Goal: Find specific page/section: Find specific page/section

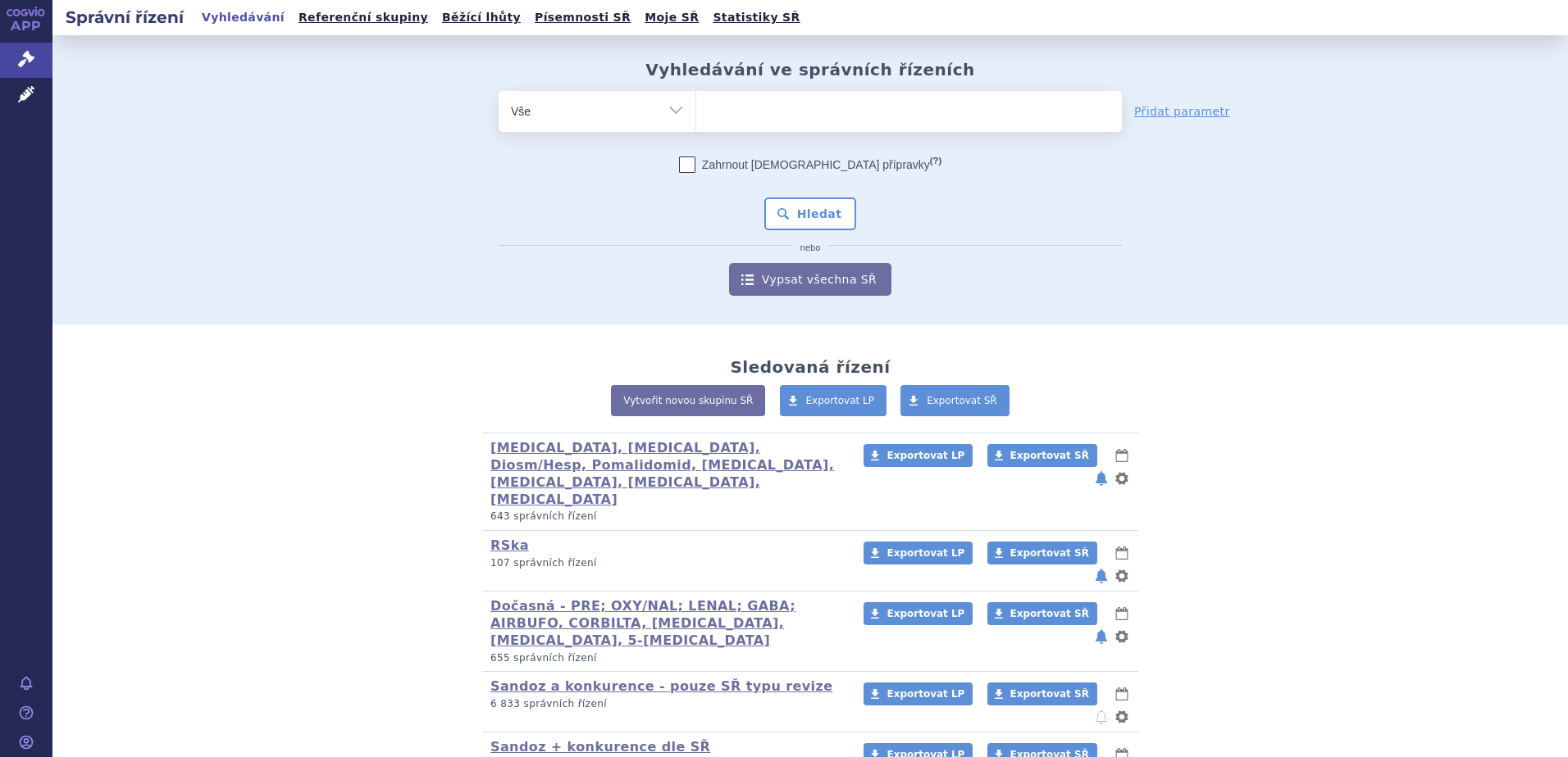
click at [791, 106] on ul at bounding box center [909, 108] width 426 height 34
click at [696, 106] on select at bounding box center [695, 110] width 1 height 41
paste input "275339"
type input "275339"
select select "275339"
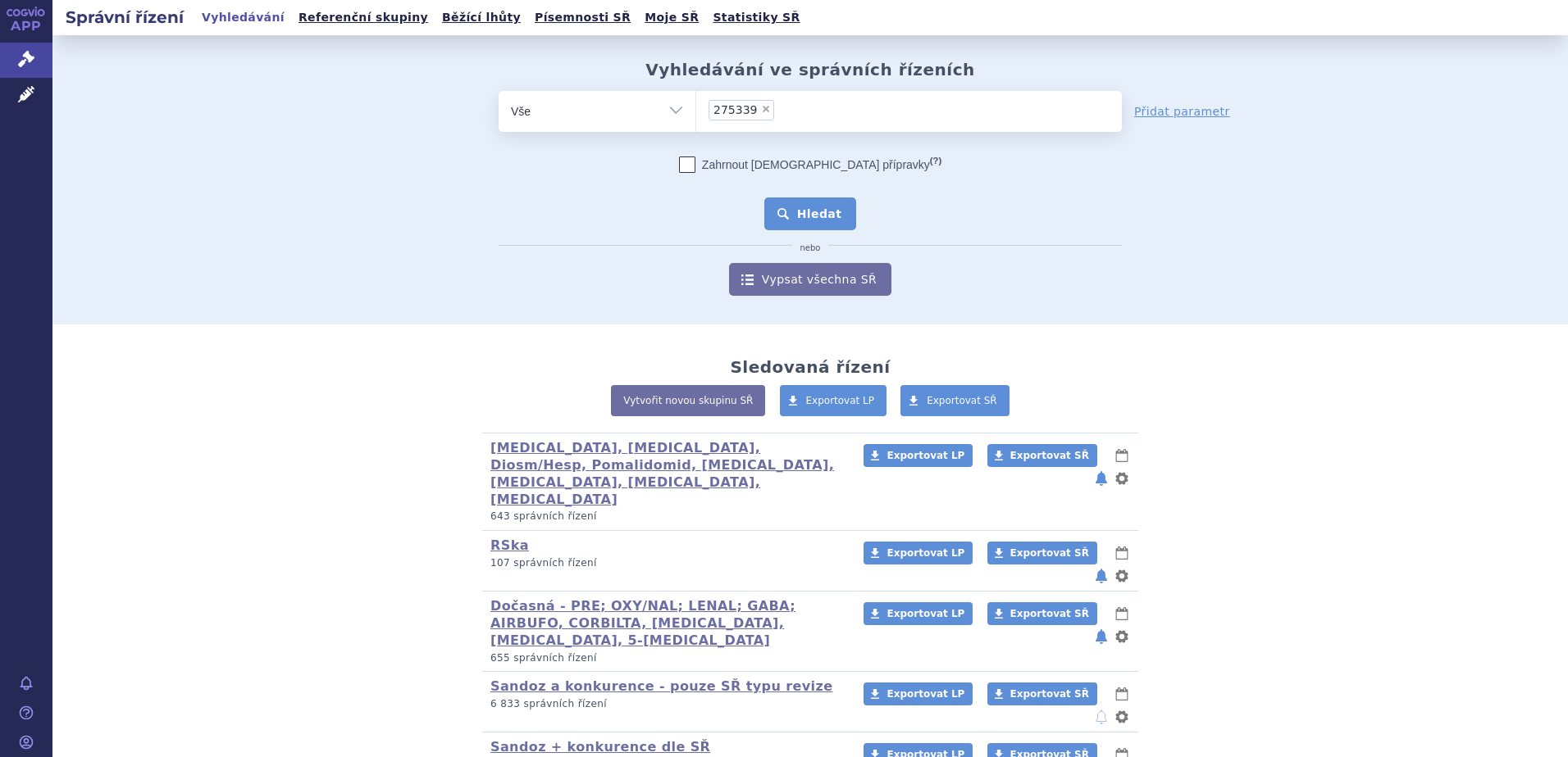
click at [789, 222] on button "Hledat" at bounding box center [810, 214] width 93 height 32
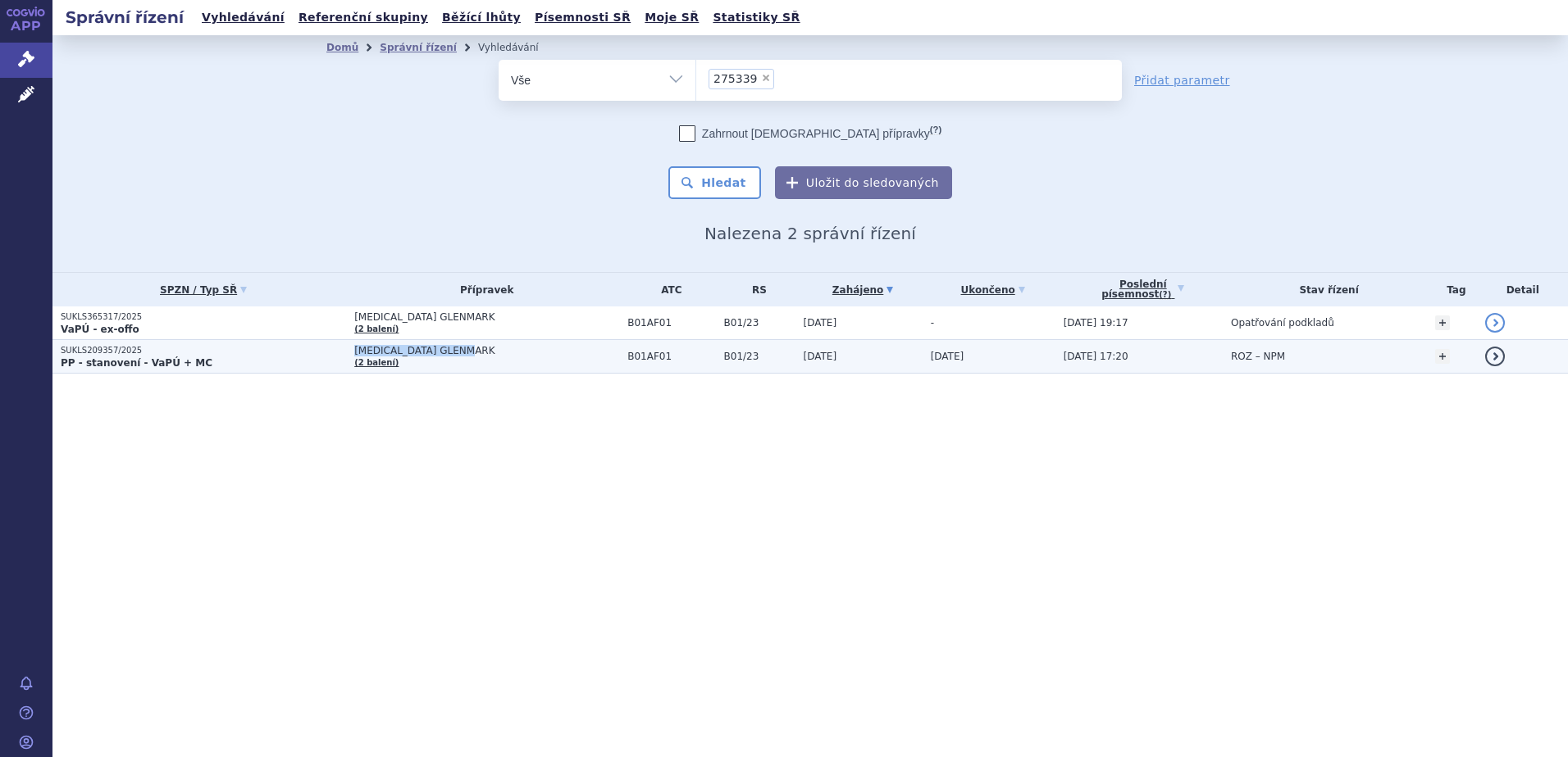
drag, startPoint x: 466, startPoint y: 353, endPoint x: 347, endPoint y: 352, distance: 119.0
click at [354, 352] on span "[MEDICAL_DATA] GLENMARK" at bounding box center [486, 350] width 265 height 12
copy span "[MEDICAL_DATA] GLENMARK"
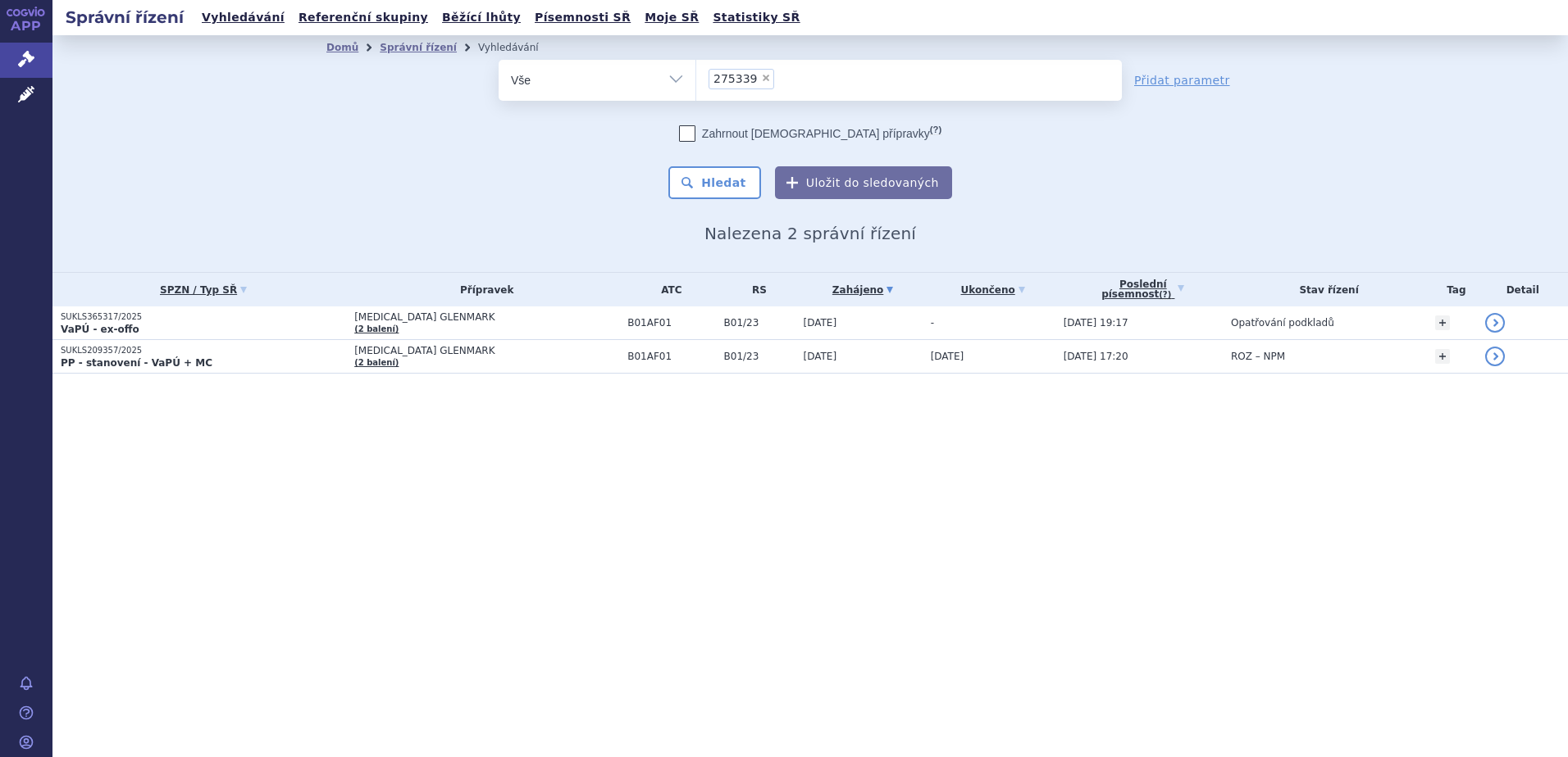
click at [761, 77] on span "×" at bounding box center [766, 77] width 10 height 10
click at [696, 77] on select "275339" at bounding box center [695, 80] width 1 height 41
select select
type input "[MEDICAL_DATA] GLENMARK"
select select "[MEDICAL_DATA] GLENMARK"
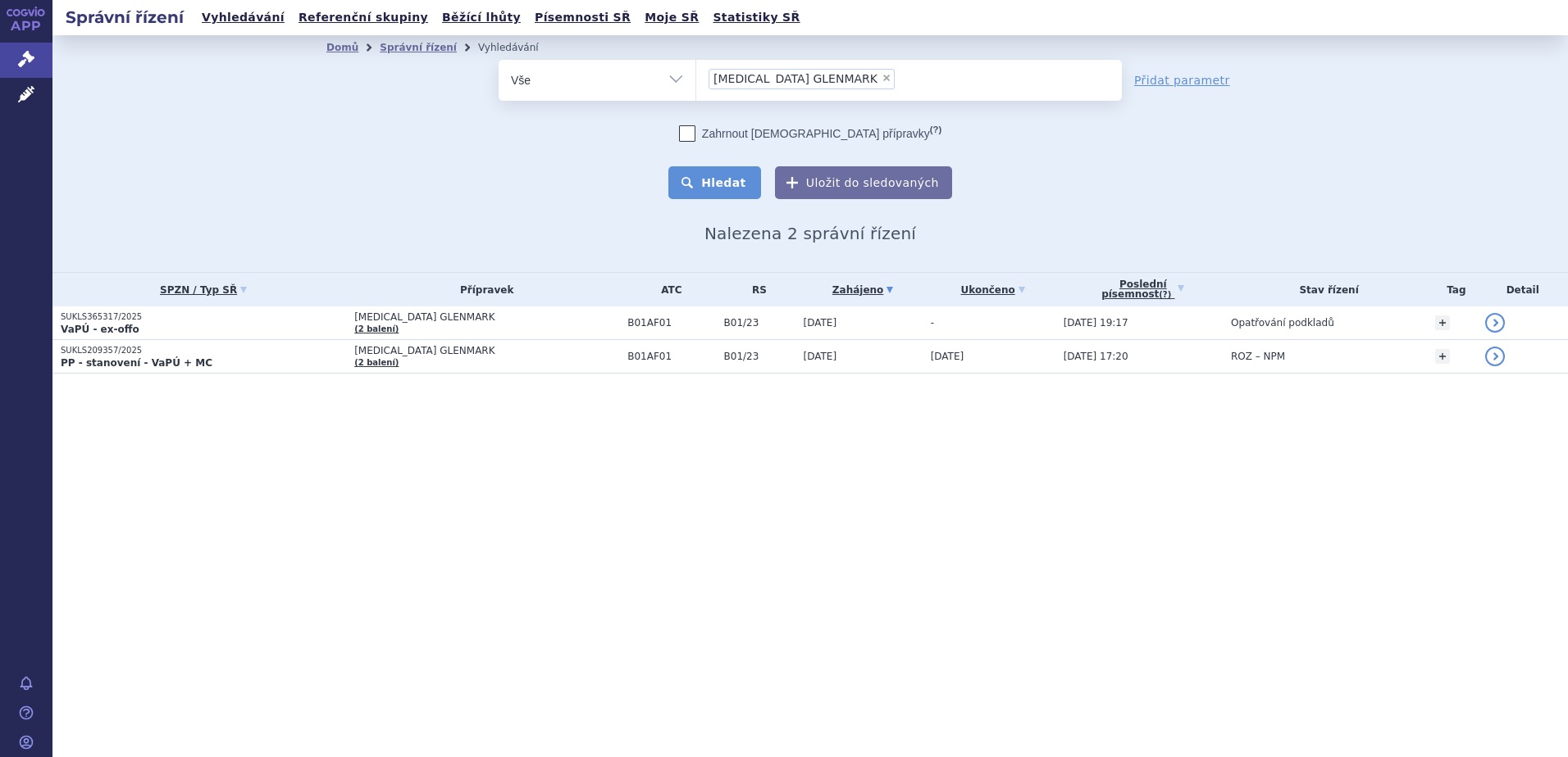
click at [735, 172] on button "Hledat" at bounding box center [714, 182] width 93 height 32
